Goal: Task Accomplishment & Management: Manage account settings

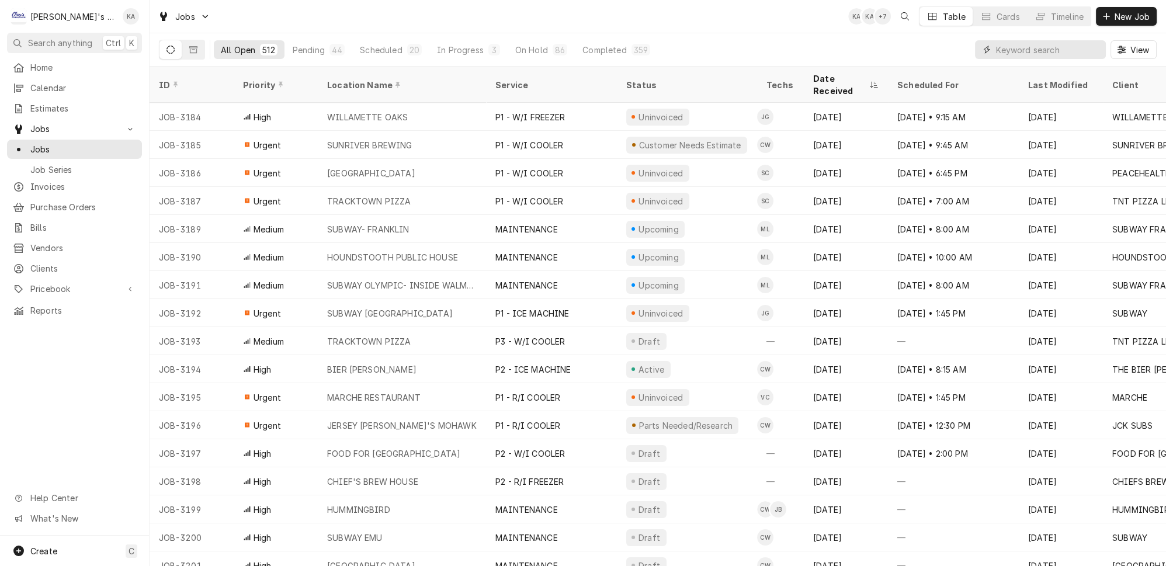
click at [1015, 49] on input "Dynamic Content Wrapper" at bounding box center [1048, 49] width 104 height 19
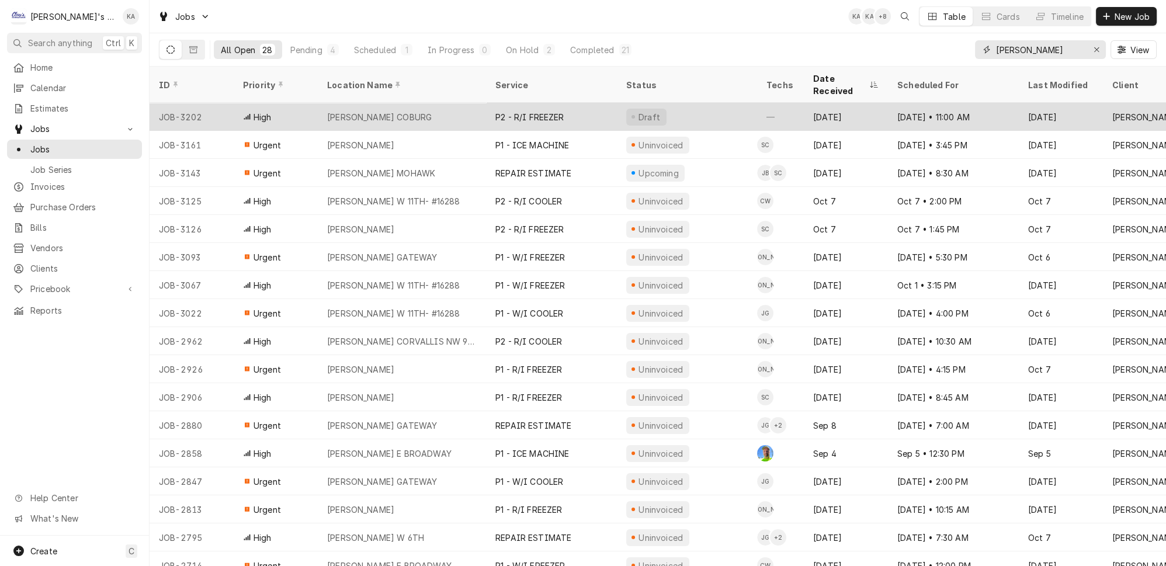
type input "MCDONALD'S"
click at [391, 111] on div "MCDONALD'S COBURG" at bounding box center [379, 117] width 105 height 12
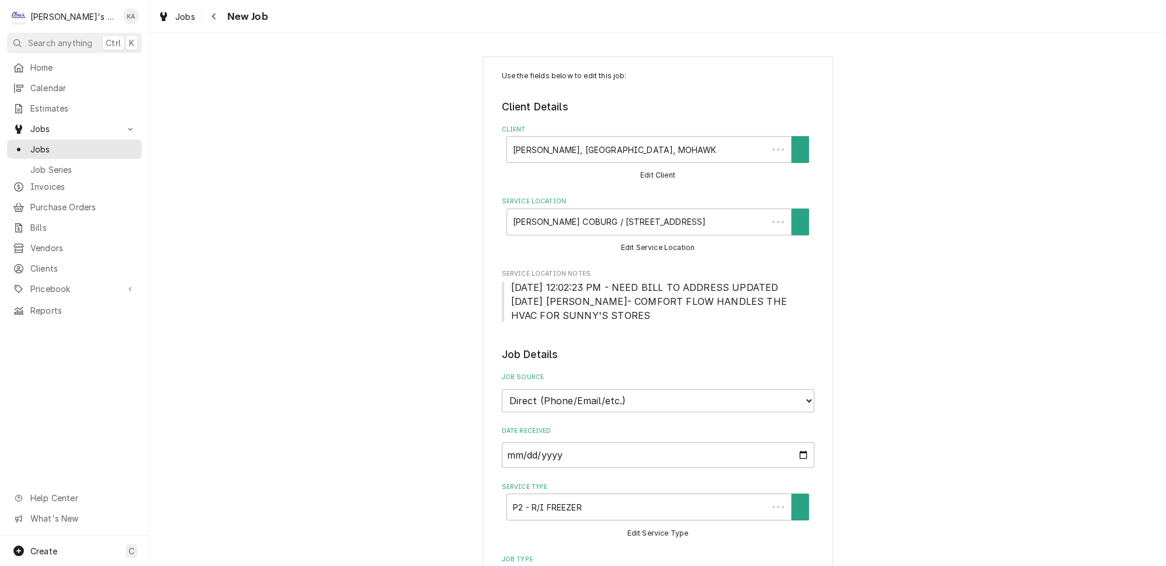
type textarea "x"
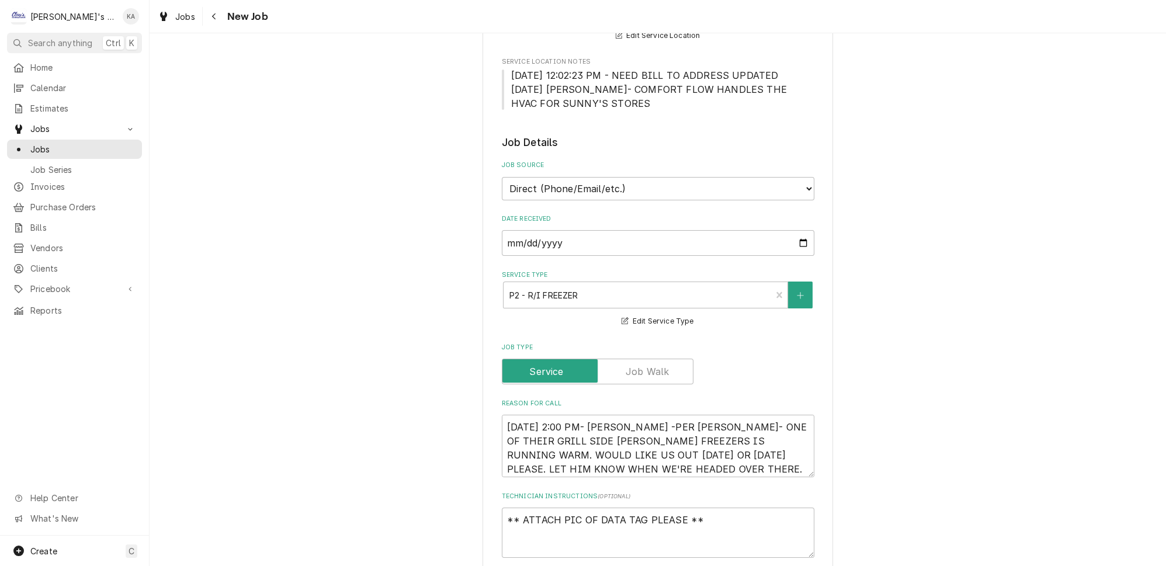
scroll to position [265, 0]
